Goal: Communication & Community: Answer question/provide support

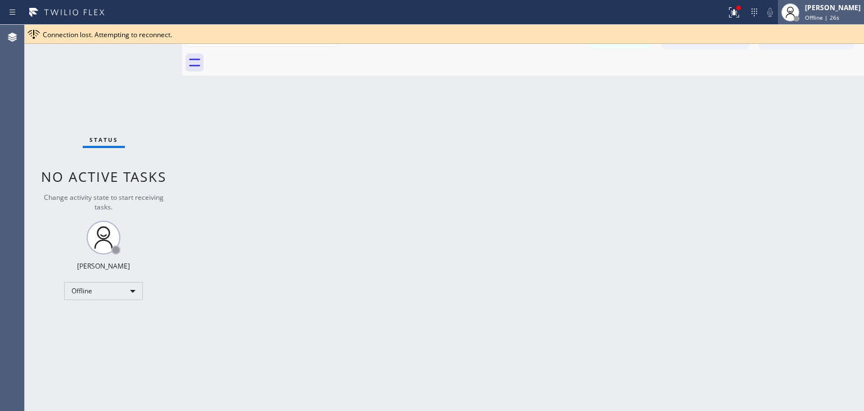
click at [822, 5] on div "[PERSON_NAME]" at bounding box center [833, 8] width 56 height 10
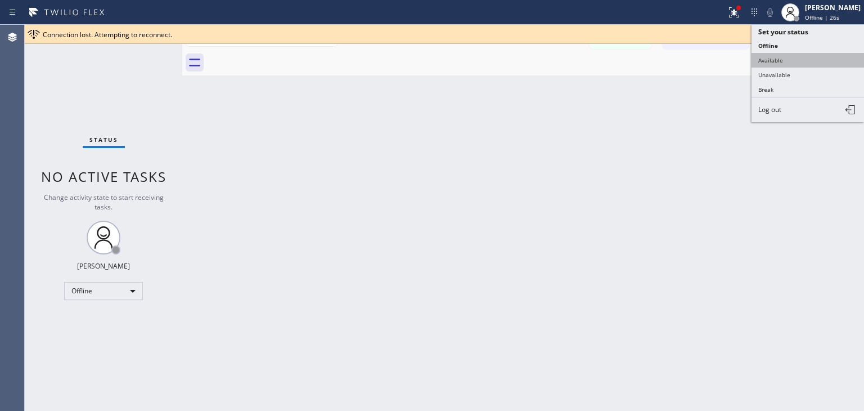
click at [818, 57] on button "Available" at bounding box center [808, 60] width 113 height 15
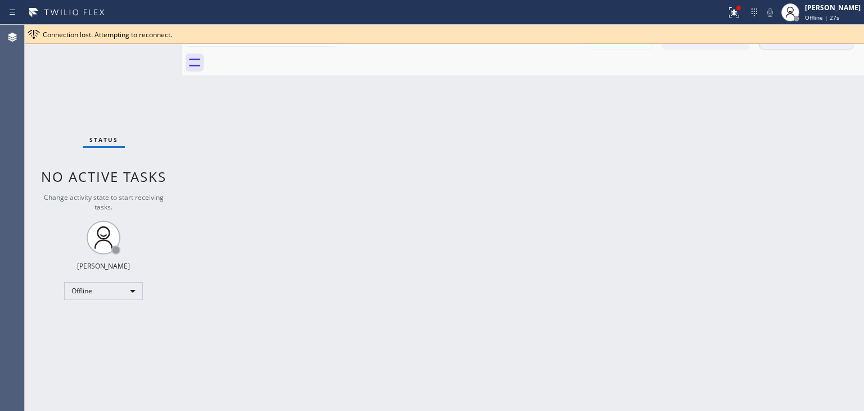
click at [828, 45] on button "Call to Technicians" at bounding box center [806, 38] width 93 height 21
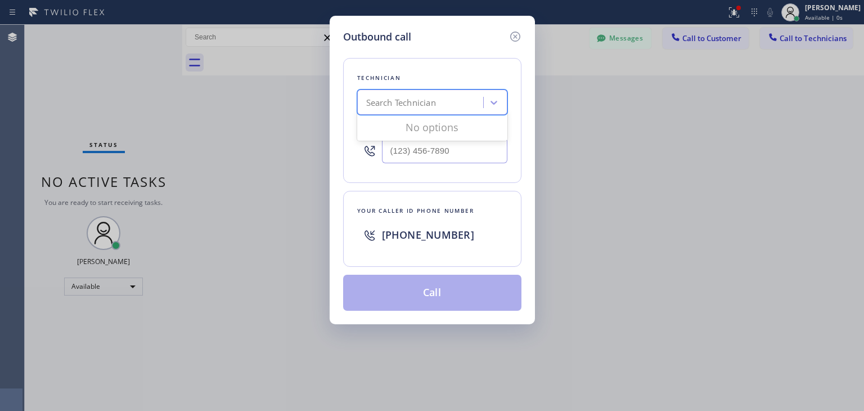
click at [477, 100] on div "Search Technician" at bounding box center [422, 103] width 123 height 20
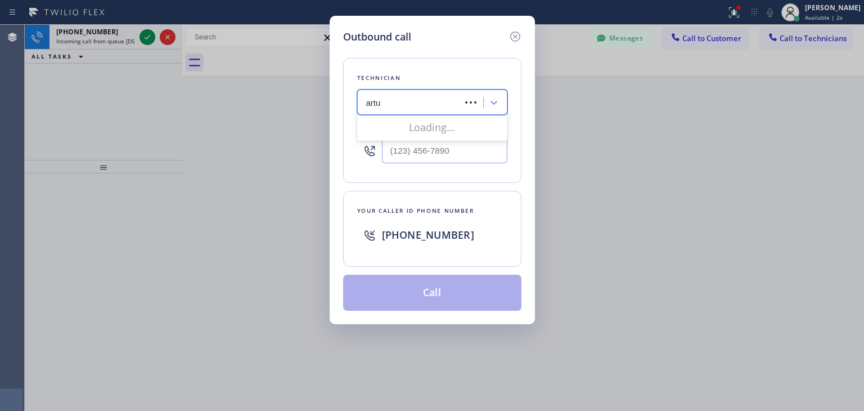
type input "[PERSON_NAME]"
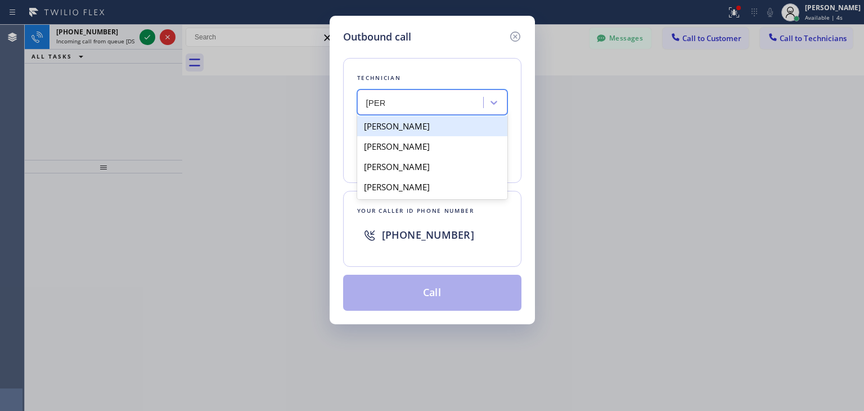
click at [468, 129] on div "[PERSON_NAME]" at bounding box center [432, 126] width 150 height 20
type input "[PHONE_NUMBER]"
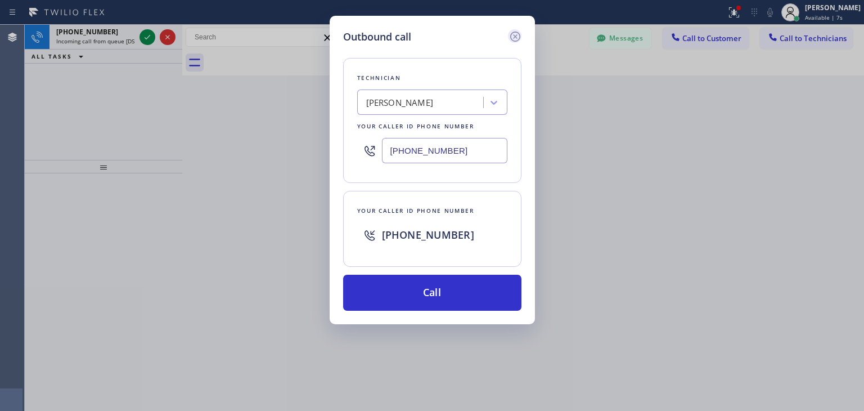
click at [515, 41] on icon at bounding box center [515, 37] width 10 height 10
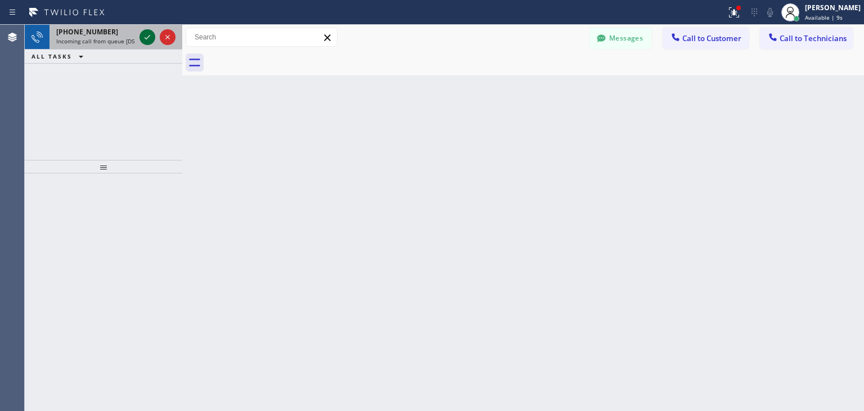
click at [146, 41] on icon at bounding box center [148, 37] width 14 height 14
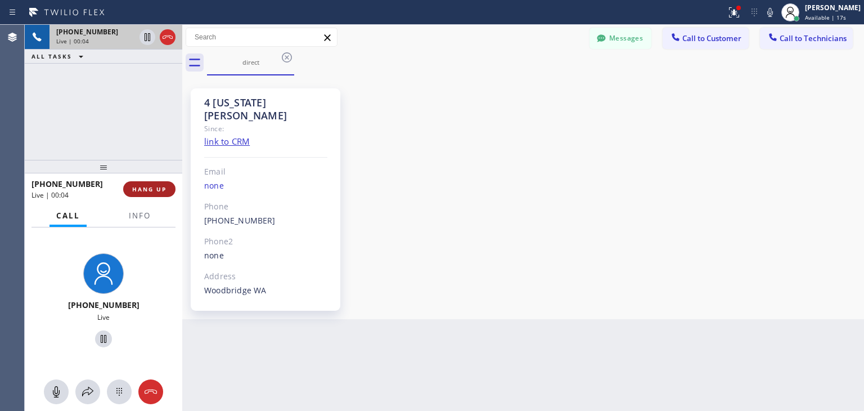
click at [164, 183] on button "HANG UP" at bounding box center [149, 189] width 52 height 16
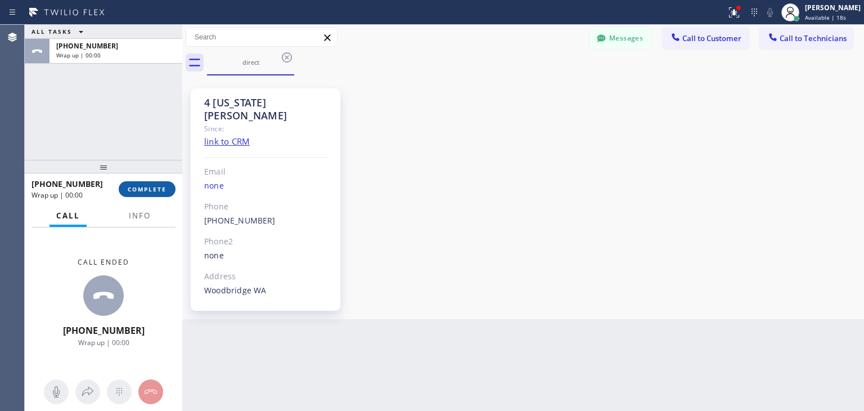
click at [164, 183] on button "COMPLETE" at bounding box center [147, 189] width 57 height 16
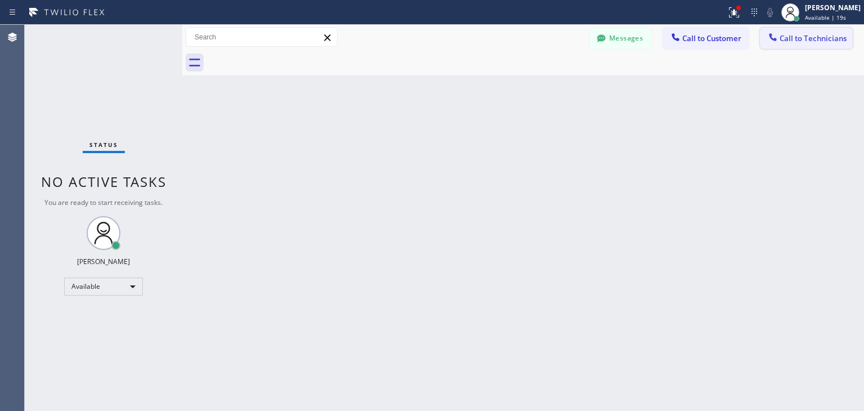
click at [850, 39] on button "Call to Technicians" at bounding box center [806, 38] width 93 height 21
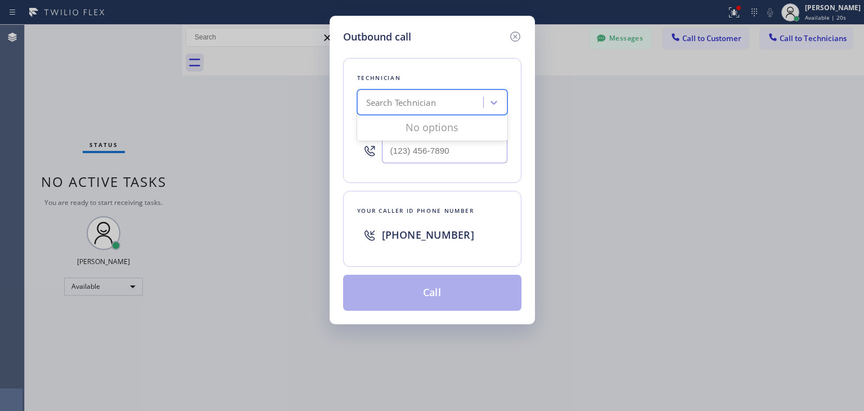
click at [449, 95] on div "Search Technician" at bounding box center [422, 103] width 123 height 20
type input "ilia"
click at [438, 129] on div "[PERSON_NAME]" at bounding box center [432, 126] width 150 height 20
type input "[PHONE_NUMBER]"
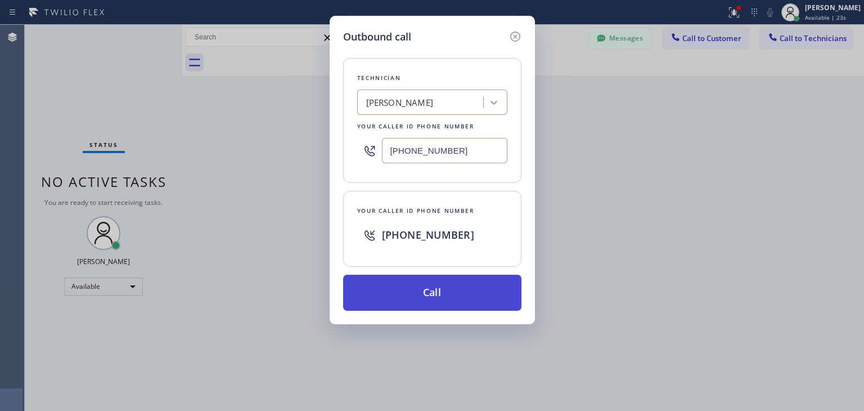
click at [432, 307] on button "Call" at bounding box center [432, 293] width 178 height 36
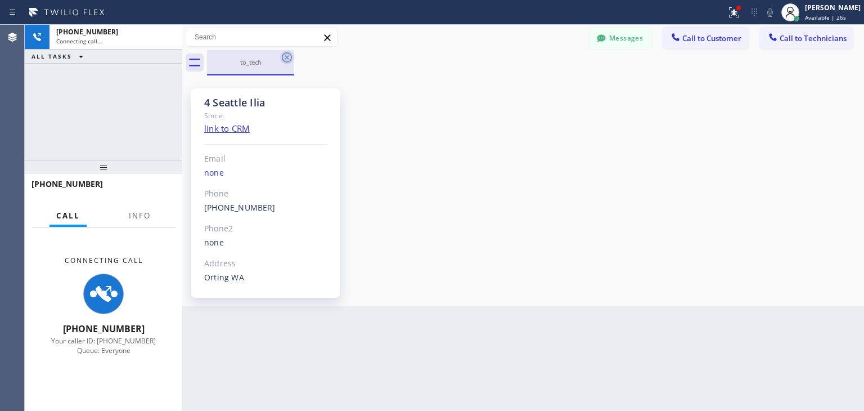
click at [289, 59] on icon at bounding box center [287, 57] width 10 height 10
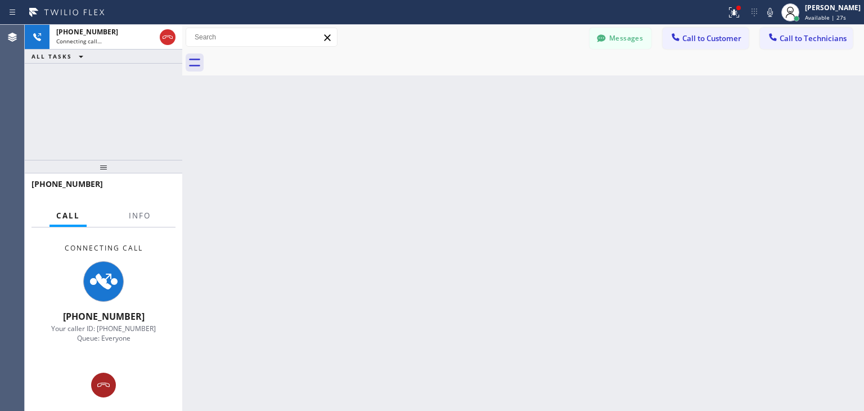
click at [104, 377] on button at bounding box center [103, 384] width 25 height 25
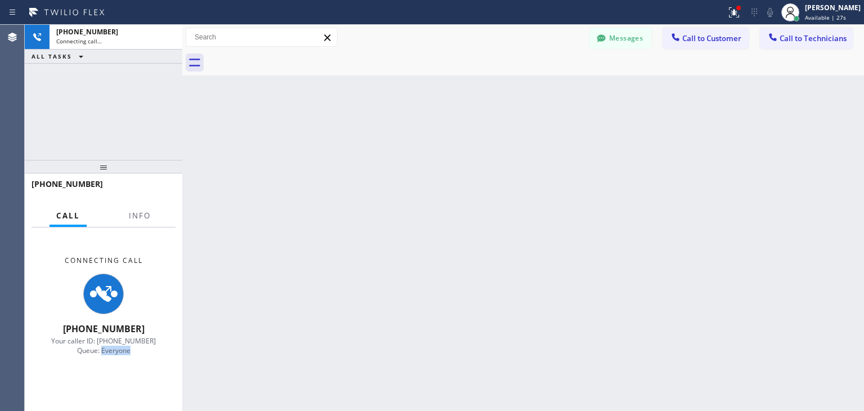
click at [104, 377] on div "Connecting Call [PHONE_NUMBER] Your caller ID: [PHONE_NUMBER] Queue: Everyone" at bounding box center [104, 305] width 158 height 156
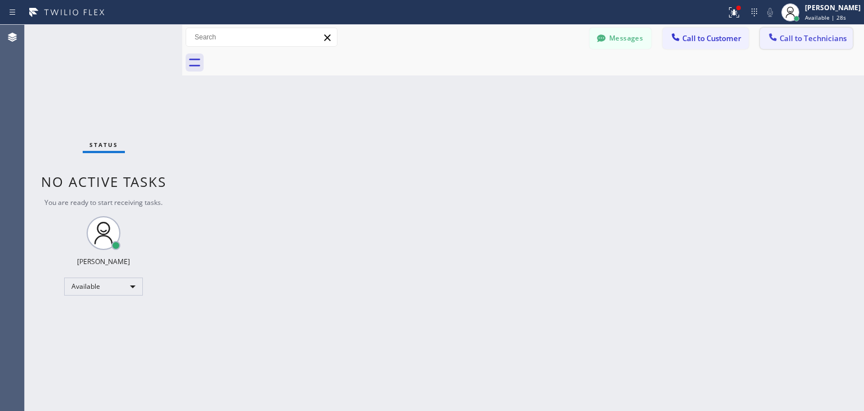
click at [803, 40] on span "Call to Technicians" at bounding box center [813, 38] width 67 height 10
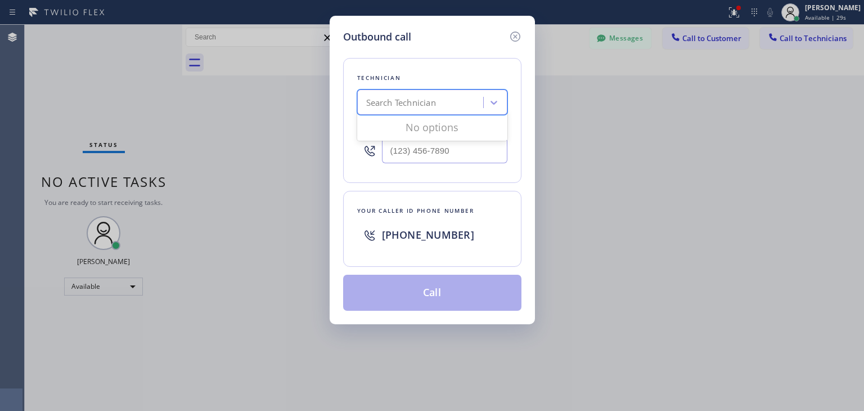
click at [440, 95] on div "Search Technician" at bounding box center [422, 103] width 123 height 20
type input "[PERSON_NAME]"
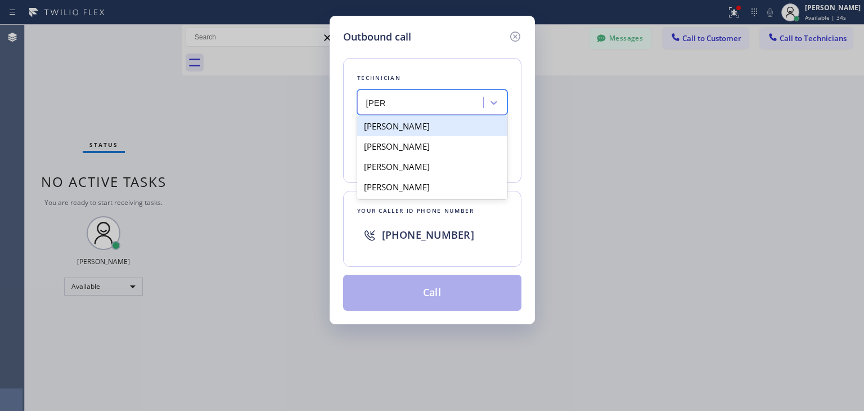
click at [478, 124] on div "[PERSON_NAME]" at bounding box center [432, 126] width 150 height 20
type input "[PHONE_NUMBER]"
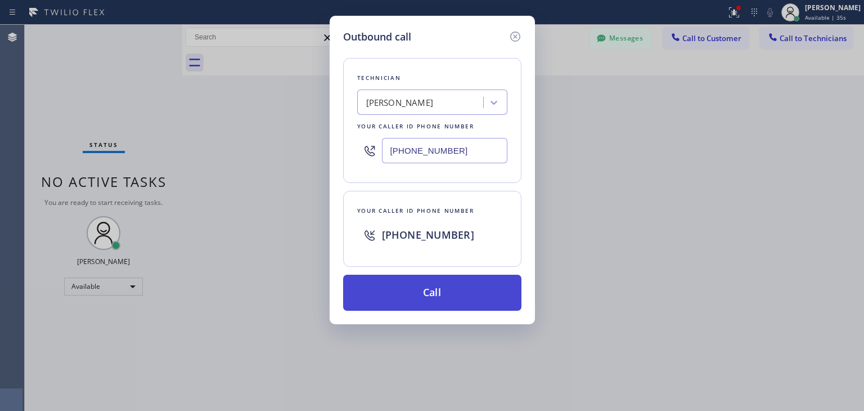
drag, startPoint x: 456, startPoint y: 270, endPoint x: 456, endPoint y: 292, distance: 22.5
click at [456, 292] on div "Technician [PERSON_NAME] Your caller id phone number [PHONE_NUMBER] Your caller…" at bounding box center [432, 177] width 178 height 266
click at [456, 292] on button "Call" at bounding box center [432, 293] width 178 height 36
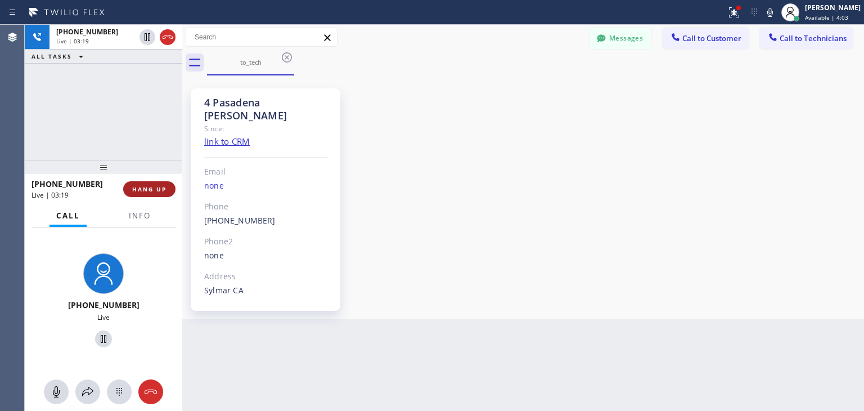
click at [152, 187] on span "HANG UP" at bounding box center [149, 189] width 34 height 8
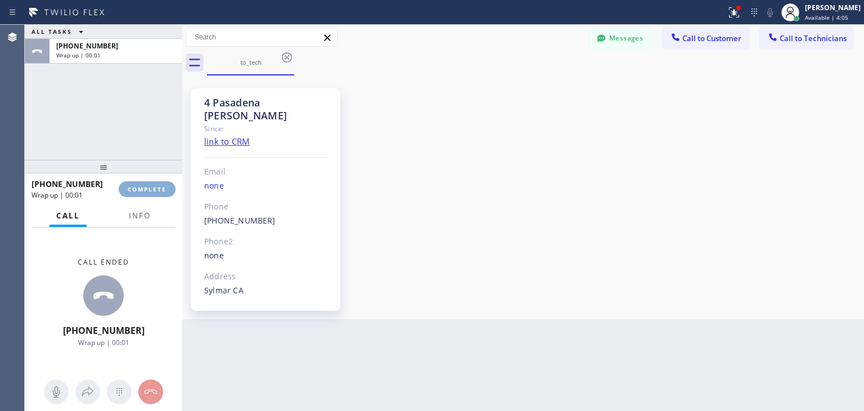
click at [152, 187] on span "COMPLETE" at bounding box center [147, 189] width 39 height 8
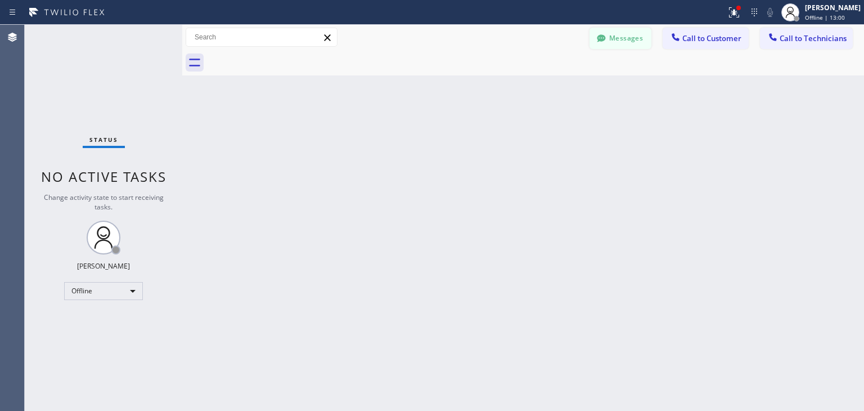
click at [621, 34] on button "Messages" at bounding box center [621, 38] width 62 height 21
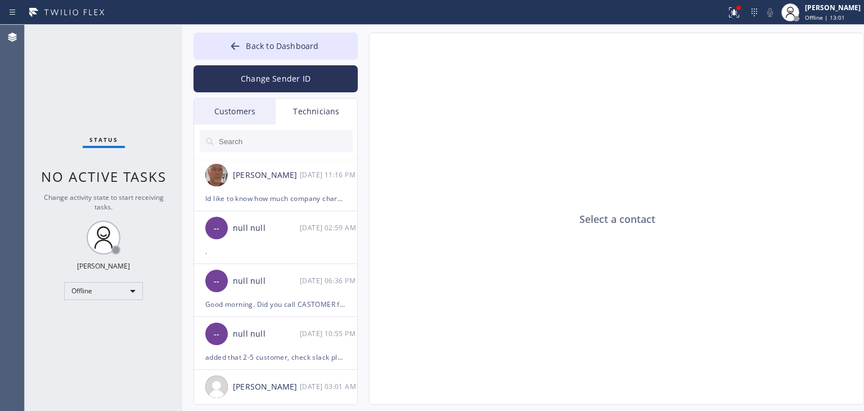
click at [245, 113] on div "Customers" at bounding box center [235, 111] width 82 height 26
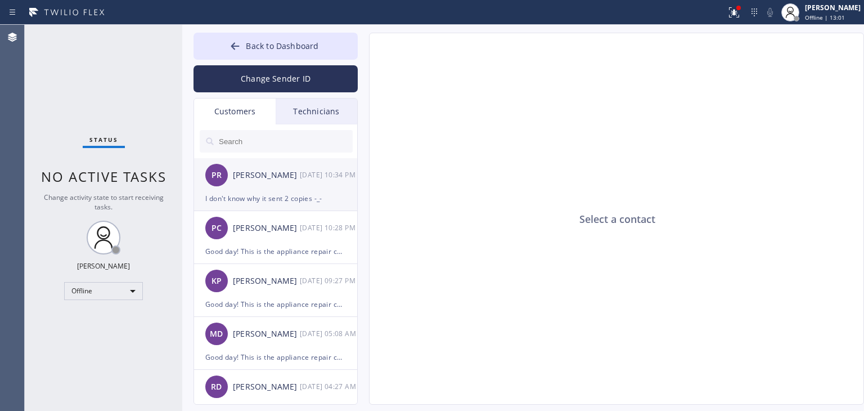
click at [317, 181] on div "[PERSON_NAME] [PERSON_NAME] [DATE] 10:34 PM" at bounding box center [276, 175] width 164 height 34
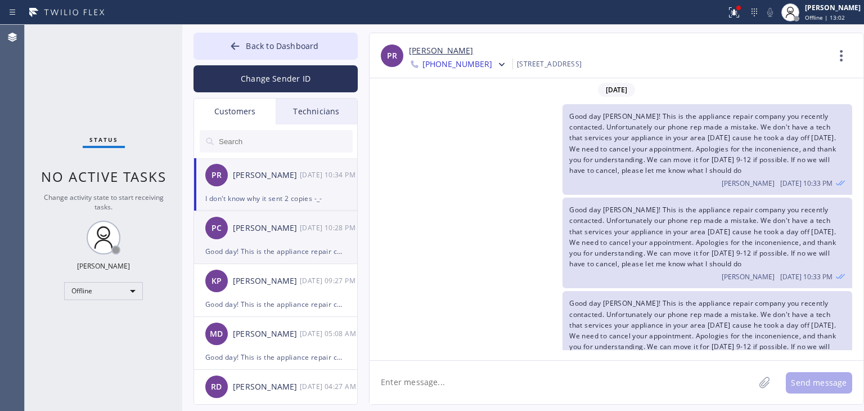
scroll to position [71, 0]
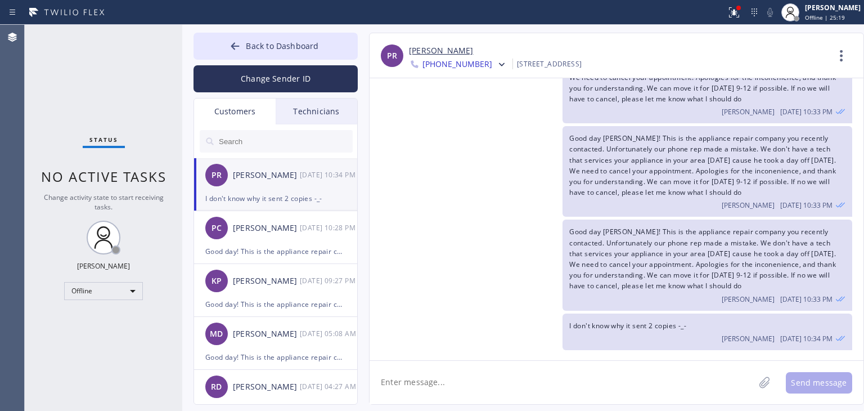
click at [360, 52] on div "[PERSON_NAME] [PERSON_NAME] [PHONE_NUMBER] Choose phone number [PHONE_NUMBER] […" at bounding box center [605, 219] width 495 height 372
click at [336, 48] on button "Back to Dashboard" at bounding box center [276, 46] width 164 height 27
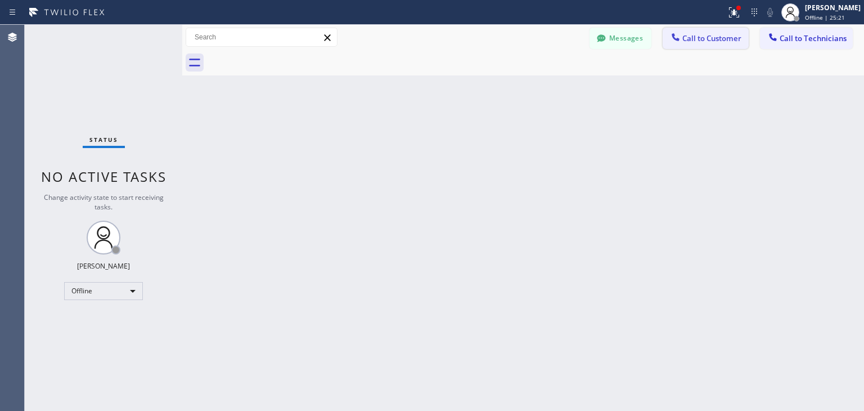
click at [731, 37] on span "Call to Customer" at bounding box center [711, 38] width 59 height 10
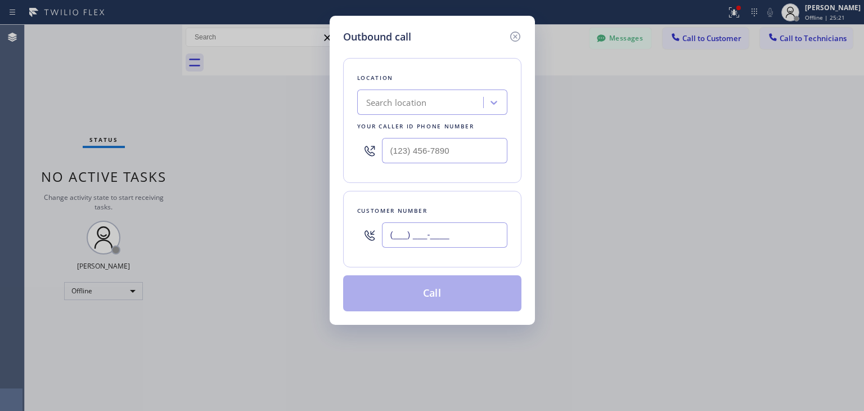
paste input "650) 793-2626"
click at [464, 241] on input "[PHONE_NUMBER]" at bounding box center [444, 234] width 125 height 25
type input "[PHONE_NUMBER]"
paste input "Menlo Park Appliance Co"
type input "Menlo Park Appliance Co"
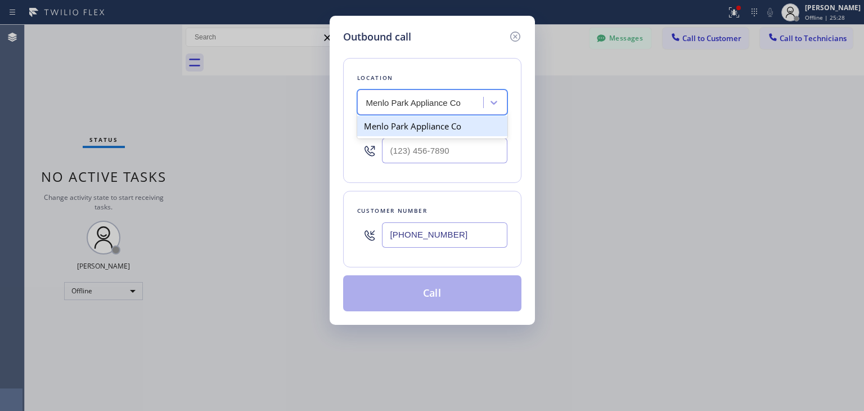
click at [446, 136] on div "Menlo Park Appliance Co" at bounding box center [432, 126] width 150 height 25
click at [464, 118] on div "Menlo Park Appliance Co" at bounding box center [432, 126] width 150 height 20
type input "[PHONE_NUMBER]"
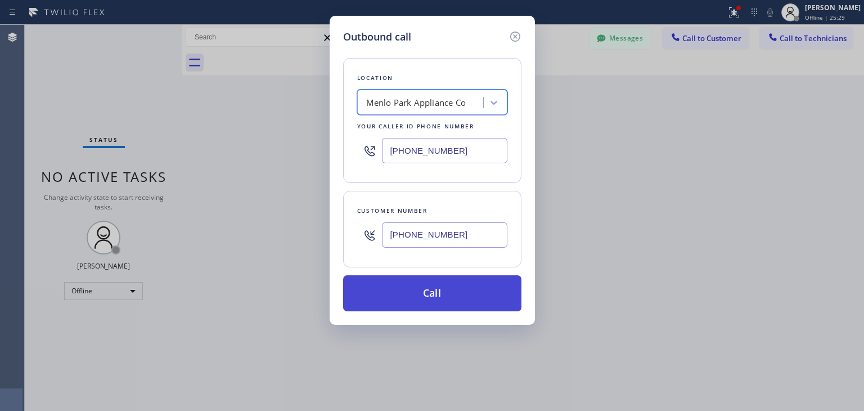
click at [468, 300] on button "Call" at bounding box center [432, 293] width 178 height 36
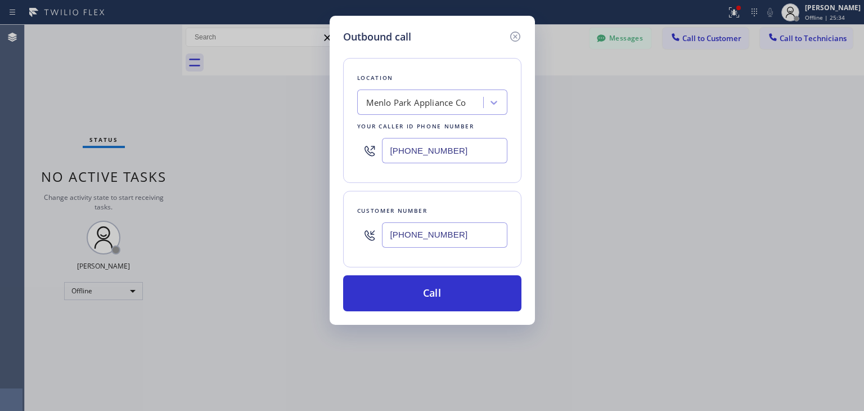
drag, startPoint x: 492, startPoint y: 247, endPoint x: 493, endPoint y: 237, distance: 9.6
click at [493, 237] on div "[PHONE_NUMBER]" at bounding box center [444, 235] width 125 height 37
click at [493, 237] on input "[PHONE_NUMBER]" at bounding box center [444, 234] width 125 height 25
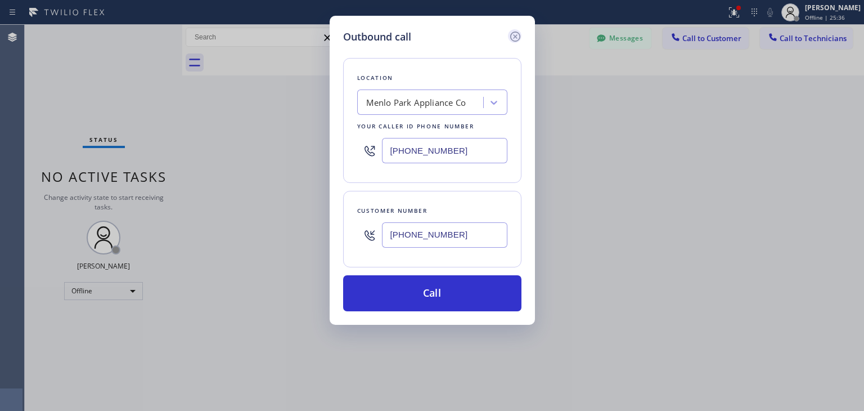
click at [511, 30] on icon at bounding box center [516, 37] width 14 height 14
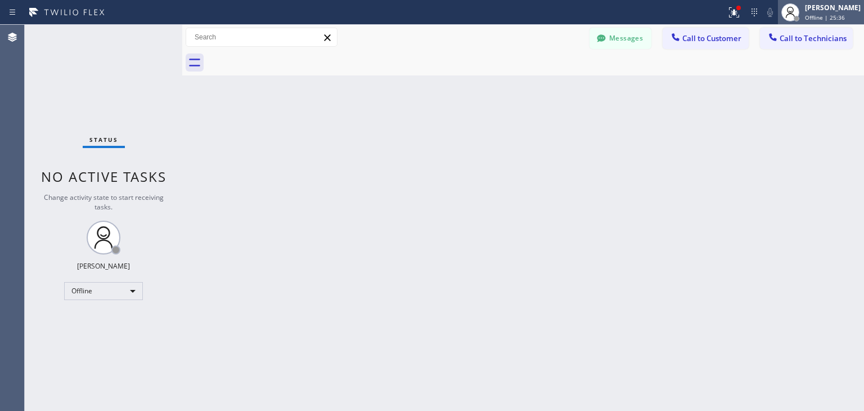
click at [803, 14] on div at bounding box center [790, 12] width 25 height 25
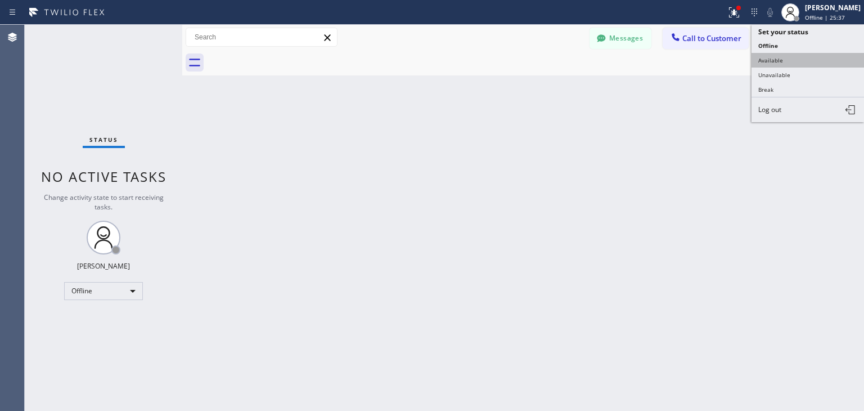
click at [810, 58] on button "Available" at bounding box center [808, 60] width 113 height 15
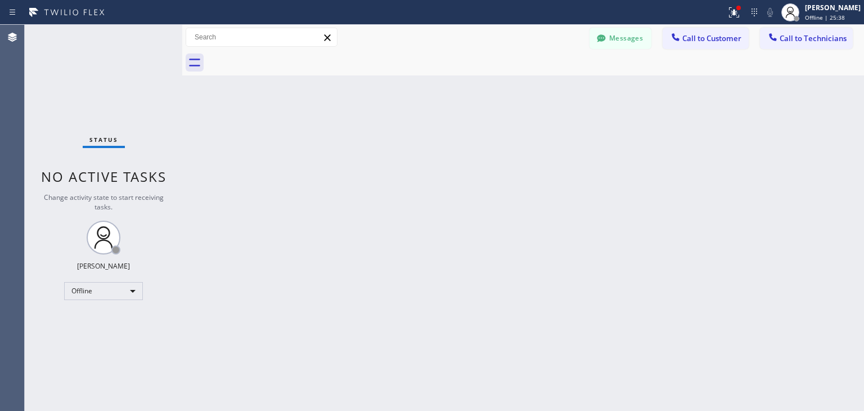
click at [684, 50] on div at bounding box center [535, 62] width 657 height 25
click at [691, 48] on button "Call to Customer" at bounding box center [706, 38] width 86 height 21
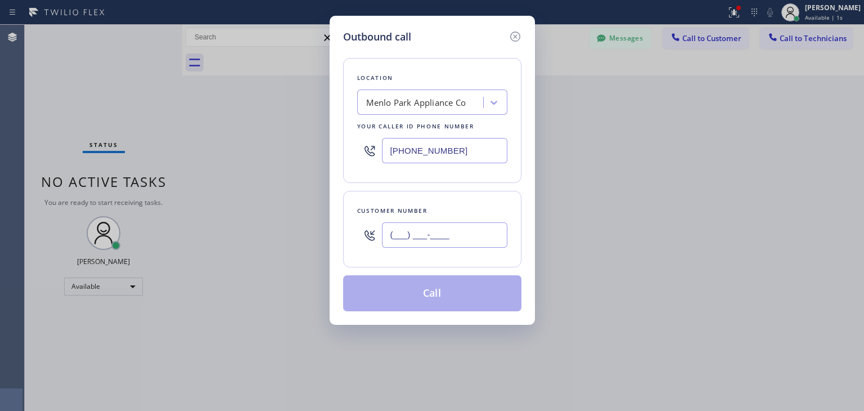
paste input "650) 793-2626"
click at [475, 230] on input "(___) ___-____" at bounding box center [444, 234] width 125 height 25
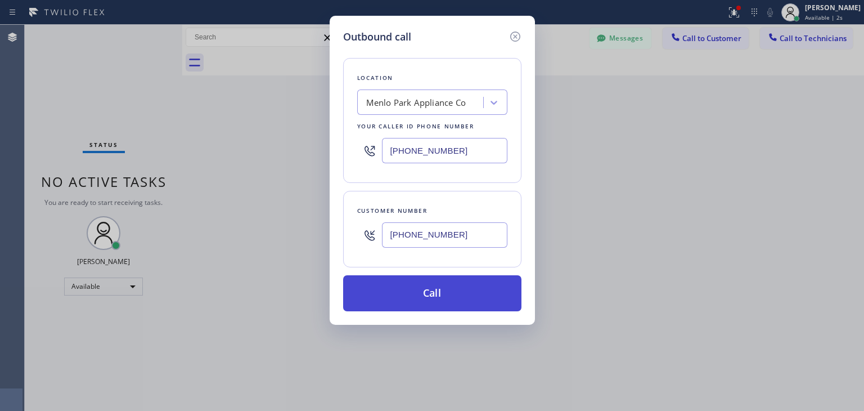
type input "[PHONE_NUMBER]"
click at [461, 289] on button "Call" at bounding box center [432, 293] width 178 height 36
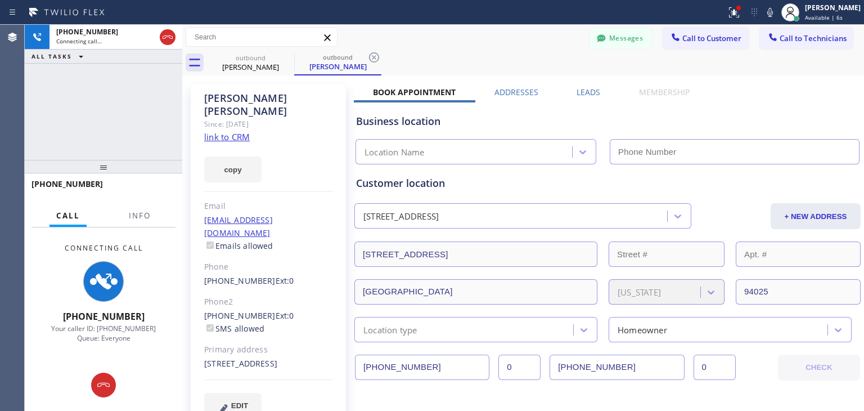
type input "[PHONE_NUMBER]"
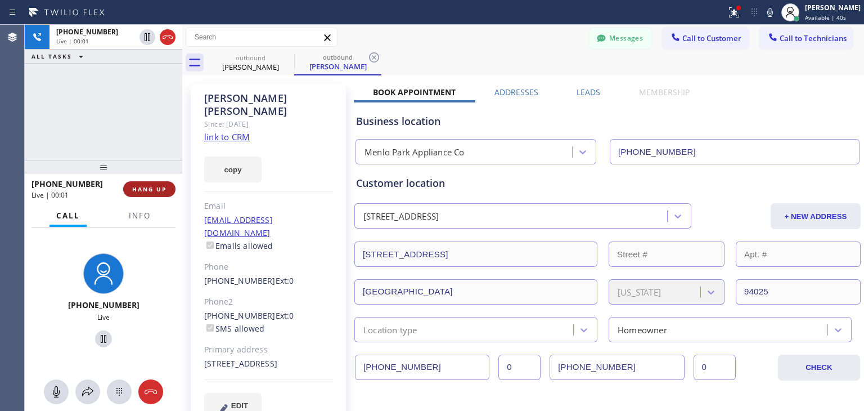
click at [150, 190] on span "HANG UP" at bounding box center [149, 189] width 34 height 8
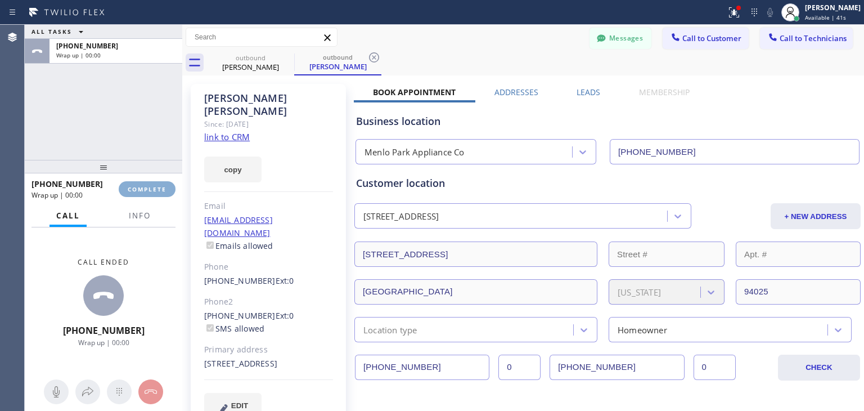
click at [150, 190] on span "COMPLETE" at bounding box center [147, 189] width 39 height 8
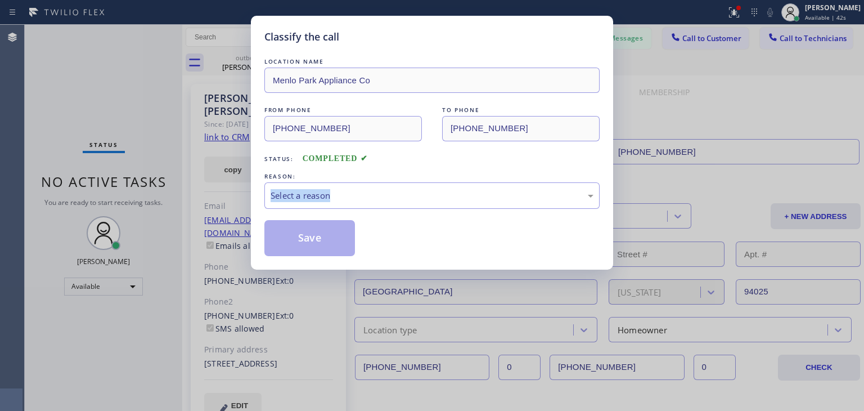
click at [150, 190] on div "Classify the call LOCATION NAME [GEOGRAPHIC_DATA] Appliance Co FROM PHONE [PHON…" at bounding box center [432, 205] width 864 height 411
drag, startPoint x: 150, startPoint y: 190, endPoint x: 386, endPoint y: 184, distance: 236.4
click at [386, 184] on div "Classify the call LOCATION NAME [GEOGRAPHIC_DATA] Appliance Co FROM PHONE [PHON…" at bounding box center [432, 205] width 864 height 411
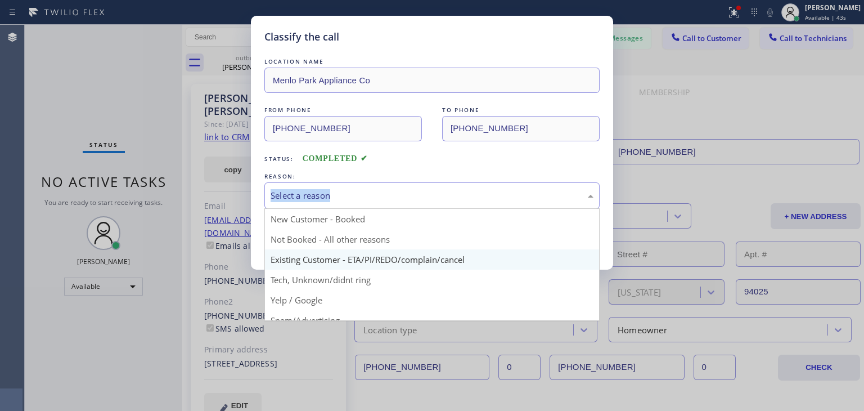
drag, startPoint x: 386, startPoint y: 184, endPoint x: 399, endPoint y: 260, distance: 77.7
click at [399, 209] on div "Select a reason New Customer - Booked Not Booked - All other reasons Existing C…" at bounding box center [431, 195] width 335 height 26
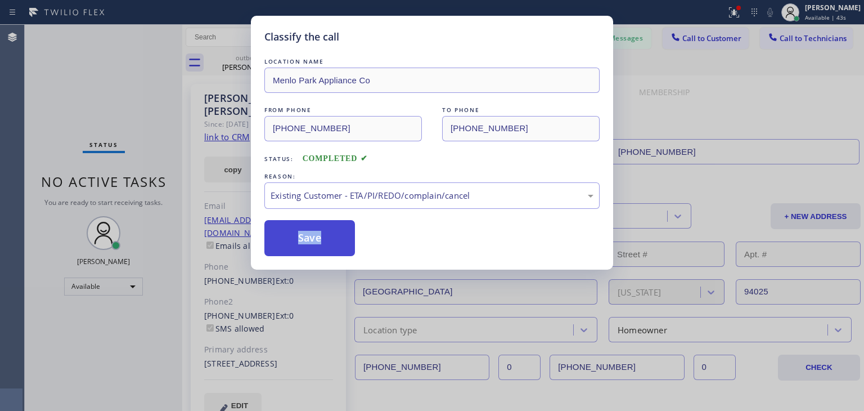
drag, startPoint x: 399, startPoint y: 260, endPoint x: 294, endPoint y: 226, distance: 111.4
click at [294, 226] on button "Save" at bounding box center [309, 238] width 91 height 36
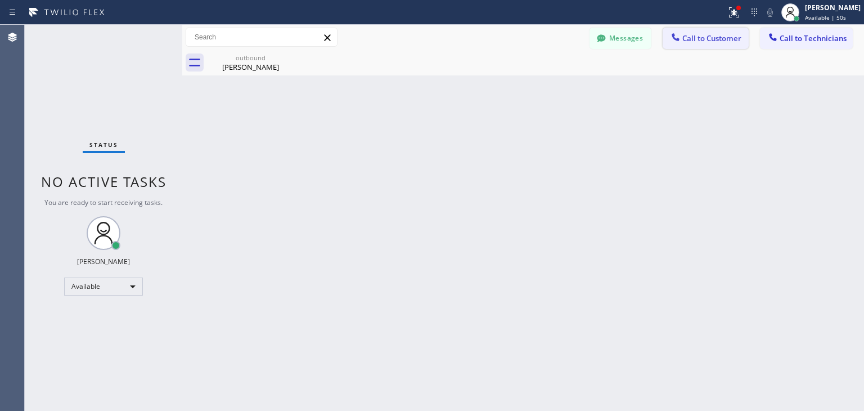
click at [718, 34] on span "Call to Customer" at bounding box center [711, 38] width 59 height 10
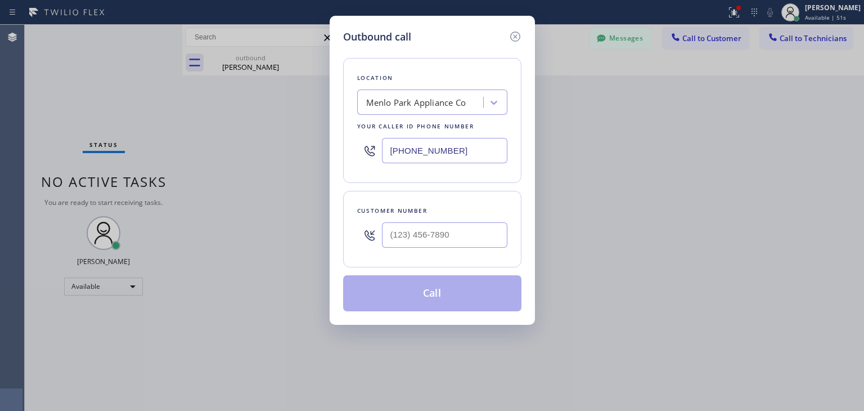
click at [477, 251] on div "Customer number" at bounding box center [432, 229] width 178 height 77
click at [479, 249] on div at bounding box center [444, 235] width 125 height 37
drag, startPoint x: 479, startPoint y: 249, endPoint x: 486, endPoint y: 240, distance: 10.9
click at [486, 240] on div at bounding box center [444, 235] width 125 height 37
paste input "650) 793-2626"
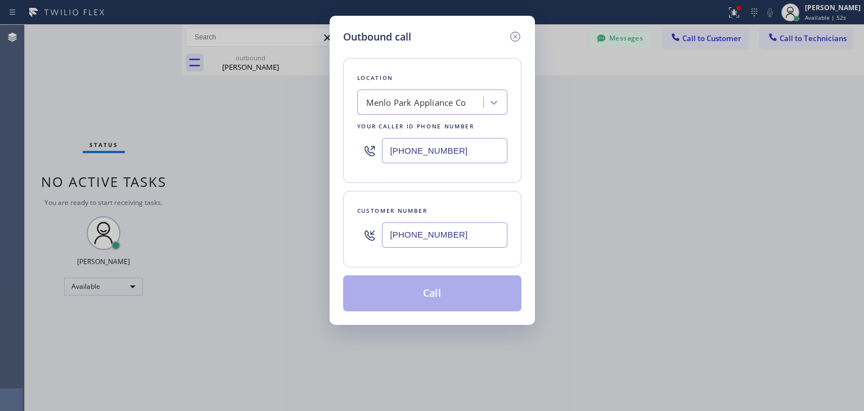
click at [486, 240] on input "[PHONE_NUMBER]" at bounding box center [444, 234] width 125 height 25
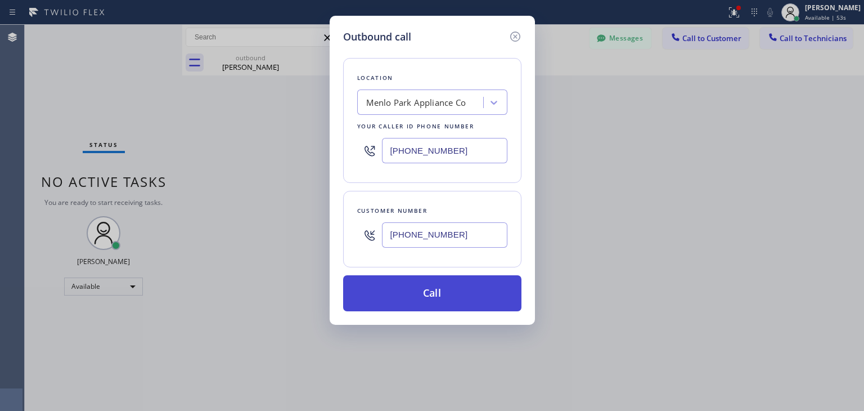
type input "[PHONE_NUMBER]"
click at [483, 288] on button "Call" at bounding box center [432, 293] width 178 height 36
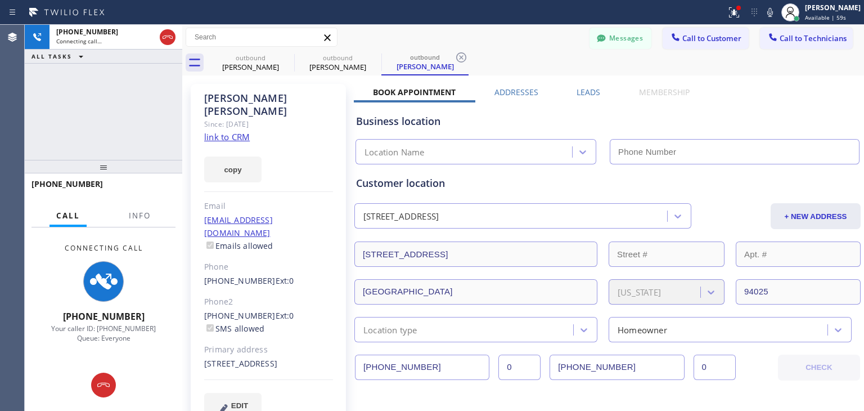
type input "[PHONE_NUMBER]"
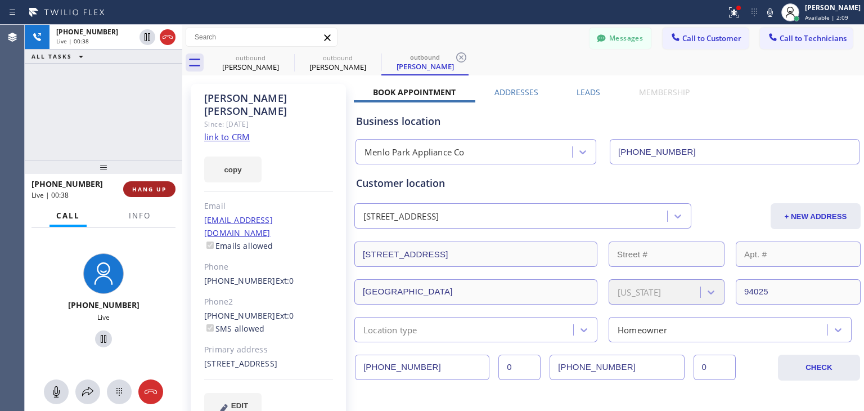
click at [149, 188] on span "HANG UP" at bounding box center [149, 189] width 34 height 8
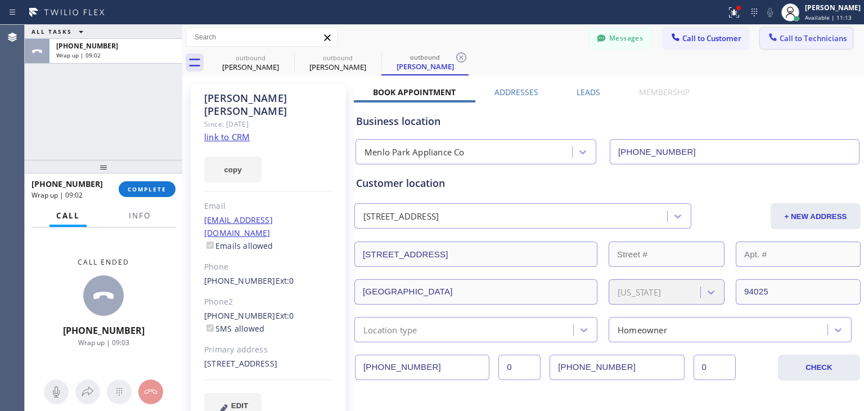
drag, startPoint x: 815, startPoint y: 25, endPoint x: 813, endPoint y: 34, distance: 8.7
click at [813, 34] on div "Messages Call to Customer Call to Technicians Outbound call Location [GEOGRAPHI…" at bounding box center [523, 37] width 682 height 25
click at [813, 34] on span "Call to Technicians" at bounding box center [813, 38] width 67 height 10
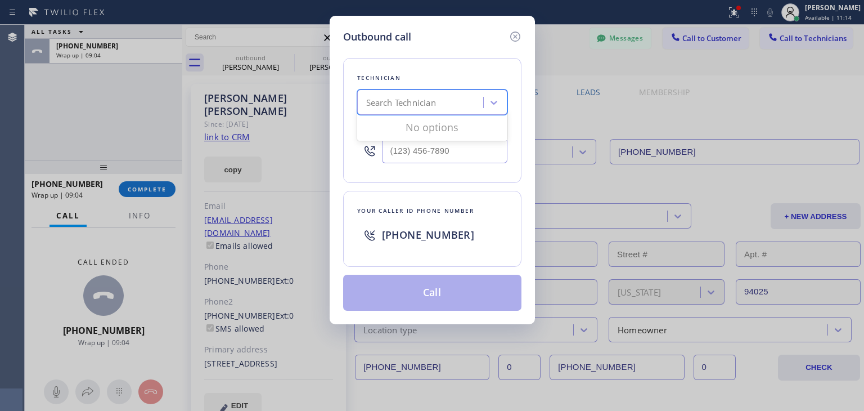
click at [466, 97] on div "Search Technician" at bounding box center [422, 103] width 123 height 20
type input "fuad"
click at [468, 129] on div "[PERSON_NAME]" at bounding box center [432, 126] width 150 height 20
type input "[PHONE_NUMBER]"
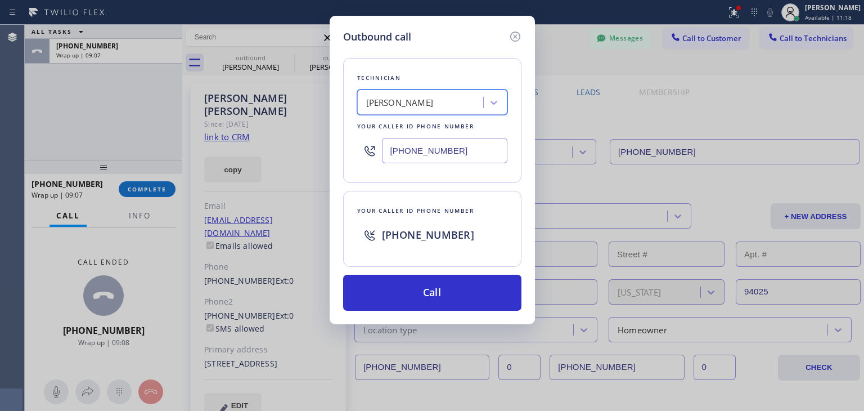
click at [470, 149] on input "[PHONE_NUMBER]" at bounding box center [444, 150] width 125 height 25
click at [512, 39] on icon at bounding box center [516, 37] width 14 height 14
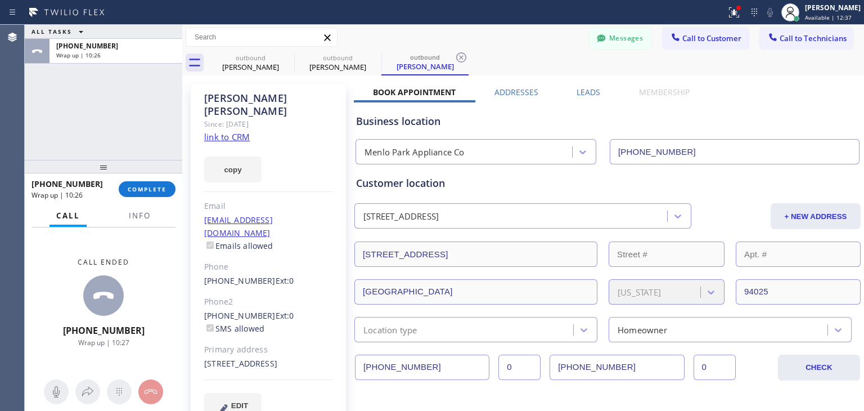
click at [141, 179] on div "[PHONE_NUMBER] Wrap up | 10:26 COMPLETE" at bounding box center [104, 188] width 144 height 29
click at [142, 181] on button "COMPLETE" at bounding box center [147, 189] width 57 height 16
click at [287, 59] on div "outbound [PERSON_NAME]" at bounding box center [250, 62] width 87 height 25
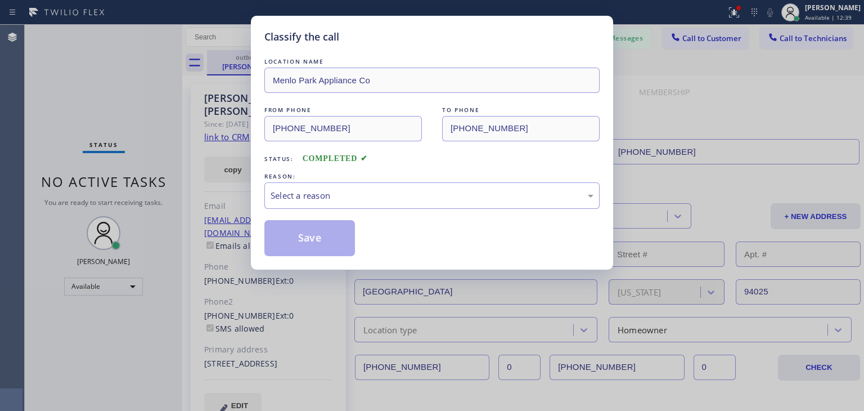
click at [287, 59] on div "LOCATION NAME" at bounding box center [431, 62] width 335 height 12
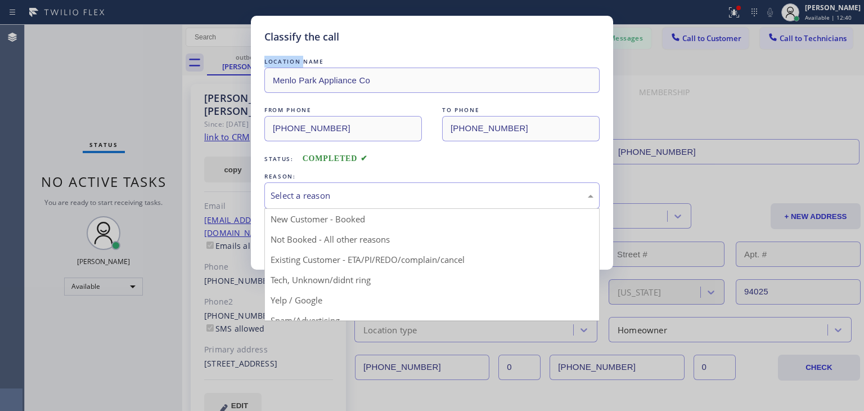
click at [347, 185] on div "Select a reason" at bounding box center [431, 195] width 335 height 26
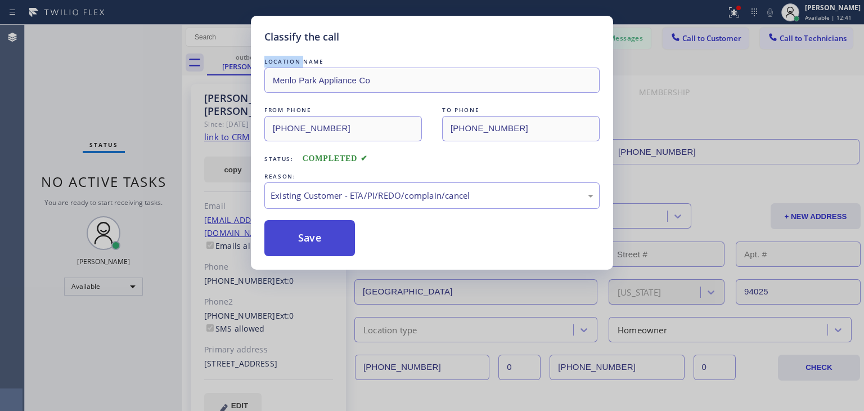
click at [311, 235] on button "Save" at bounding box center [309, 238] width 91 height 36
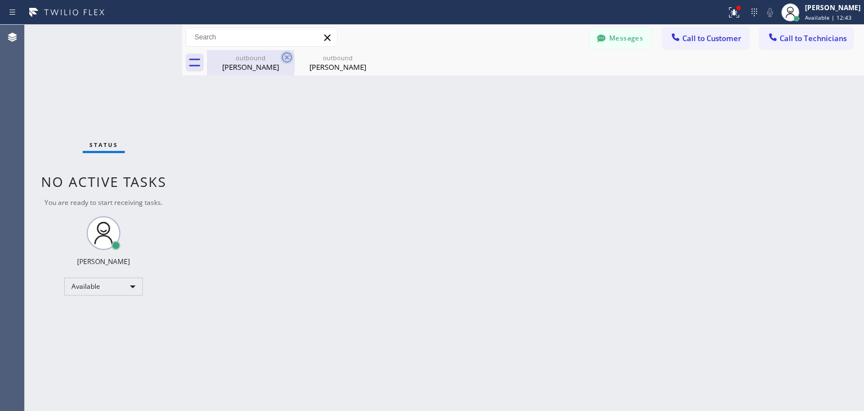
click at [289, 55] on icon at bounding box center [287, 58] width 14 height 14
click at [0, 0] on icon at bounding box center [0, 0] width 0 height 0
click at [289, 55] on div at bounding box center [535, 62] width 657 height 25
click at [780, 33] on div at bounding box center [773, 39] width 14 height 14
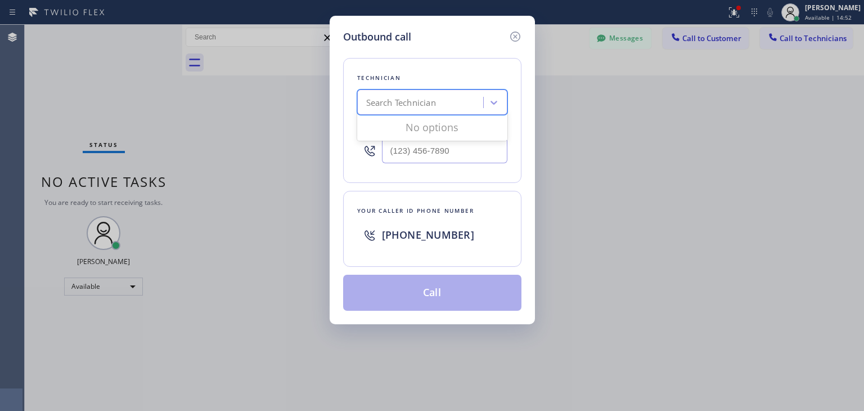
click at [446, 98] on div "Search Technician" at bounding box center [422, 103] width 123 height 20
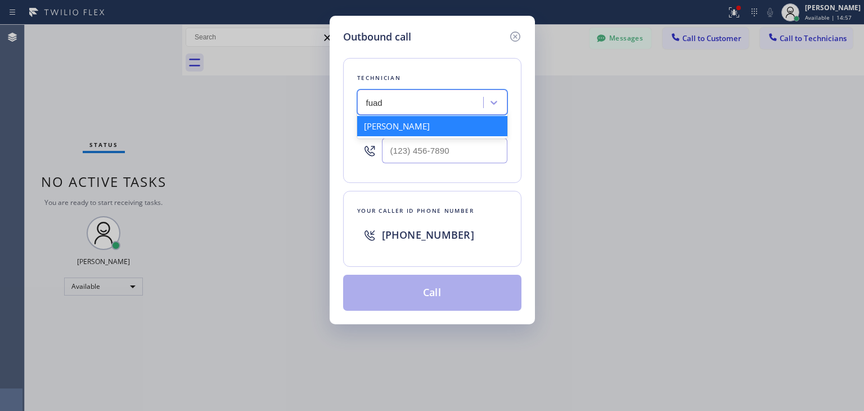
type input "fuad"
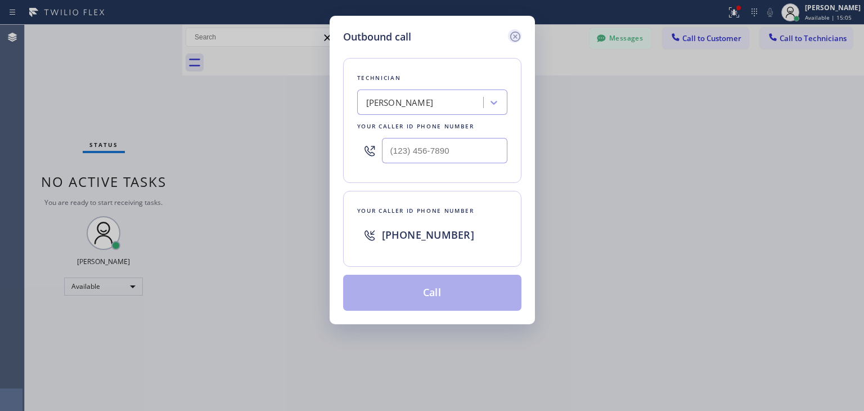
click at [514, 41] on icon at bounding box center [516, 37] width 14 height 14
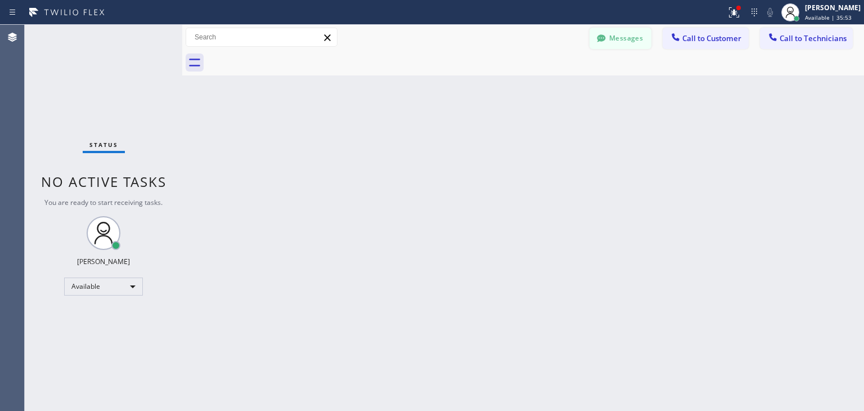
click at [641, 39] on button "Messages" at bounding box center [621, 38] width 62 height 21
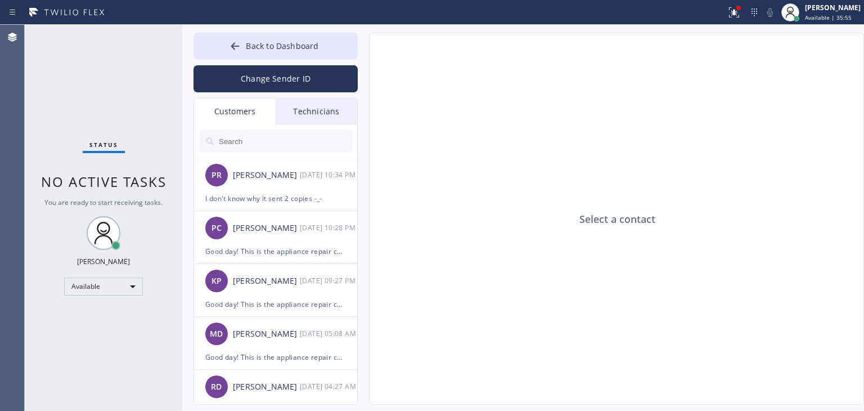
click at [280, 140] on input "text" at bounding box center [285, 141] width 135 height 23
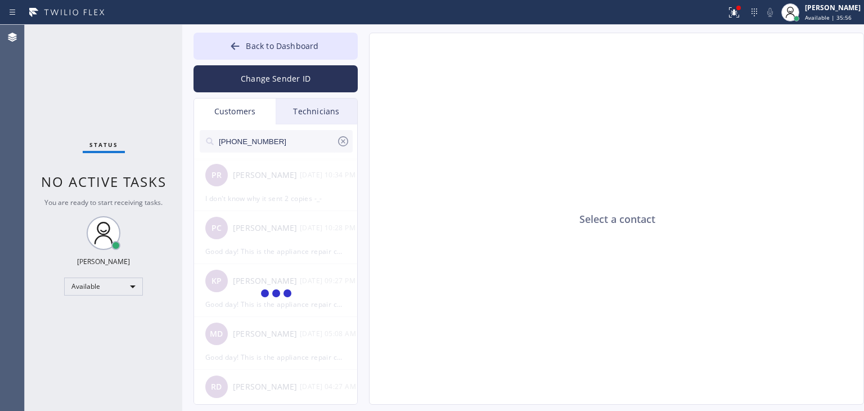
click at [280, 140] on input "[PHONE_NUMBER]" at bounding box center [277, 141] width 119 height 23
type input "[PHONE_NUMBER]"
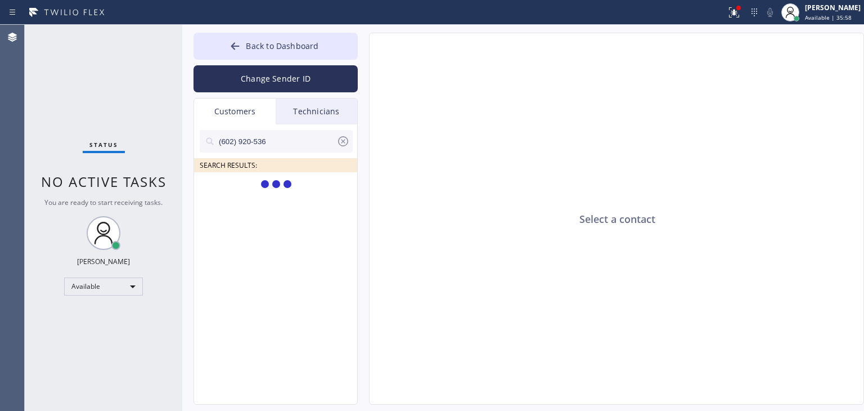
click at [280, 140] on input "(602) 920-536" at bounding box center [277, 141] width 119 height 23
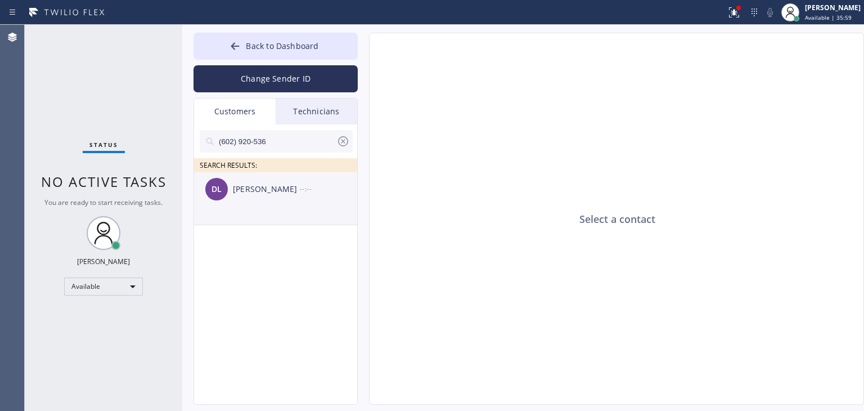
type input "(602) 920-536"
click at [263, 205] on ul "DL [PERSON_NAME] --:--" at bounding box center [276, 211] width 164 height 78
click at [286, 203] on div "DL [PERSON_NAME] --:--" at bounding box center [276, 189] width 164 height 34
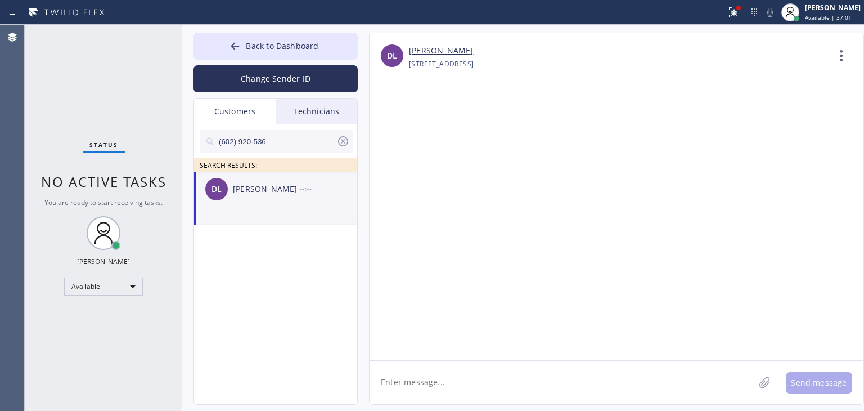
click at [486, 373] on textarea at bounding box center [562, 382] width 385 height 43
paste textarea "Good day! This is the appliance repair company you recently contacted. Unfortun…"
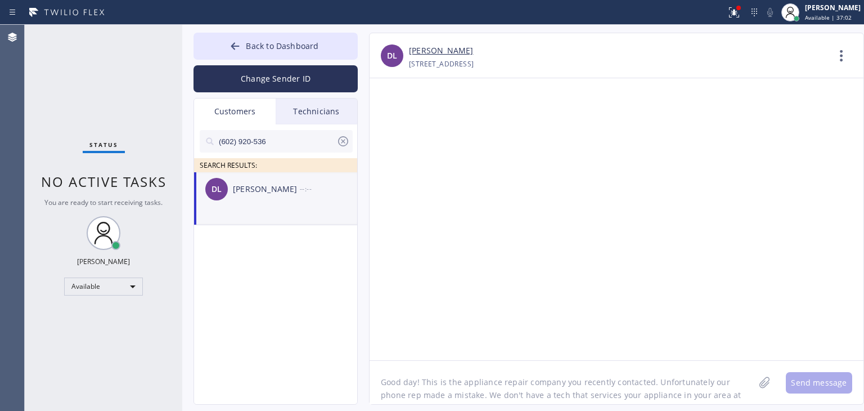
scroll to position [9, 0]
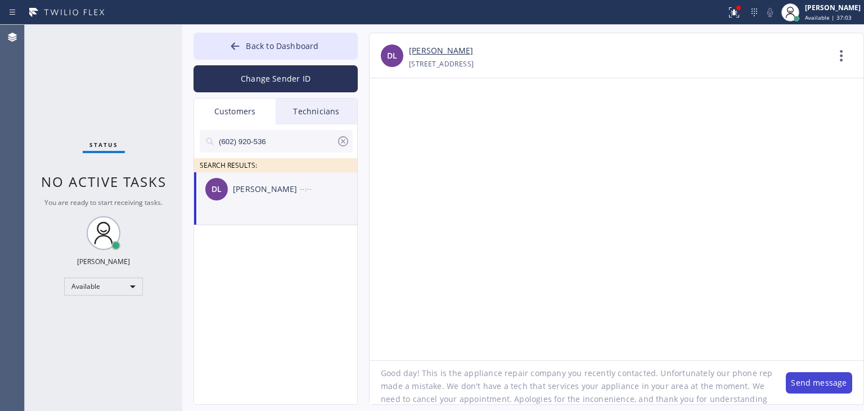
type textarea "Good day! This is the appliance repair company you recently contacted. Unfortun…"
click at [822, 381] on button "Send message" at bounding box center [819, 382] width 66 height 21
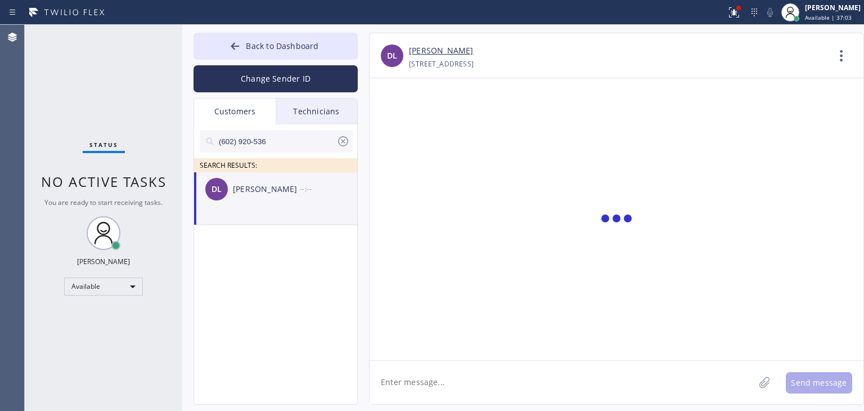
scroll to position [0, 0]
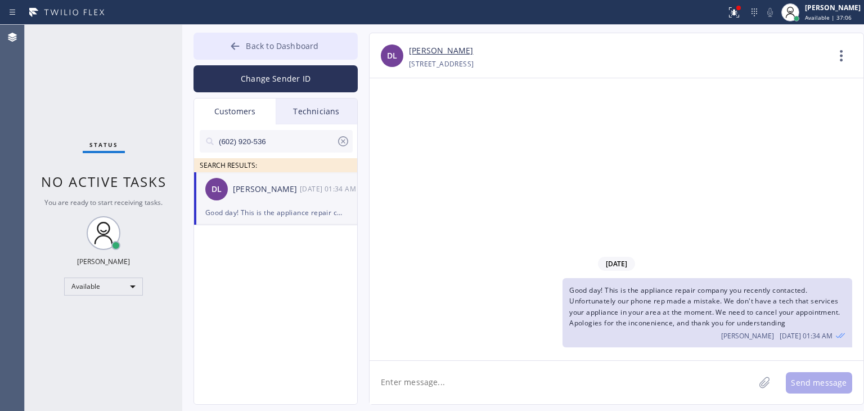
click at [317, 38] on button "Back to Dashboard" at bounding box center [276, 46] width 164 height 27
